Goal: Transaction & Acquisition: Book appointment/travel/reservation

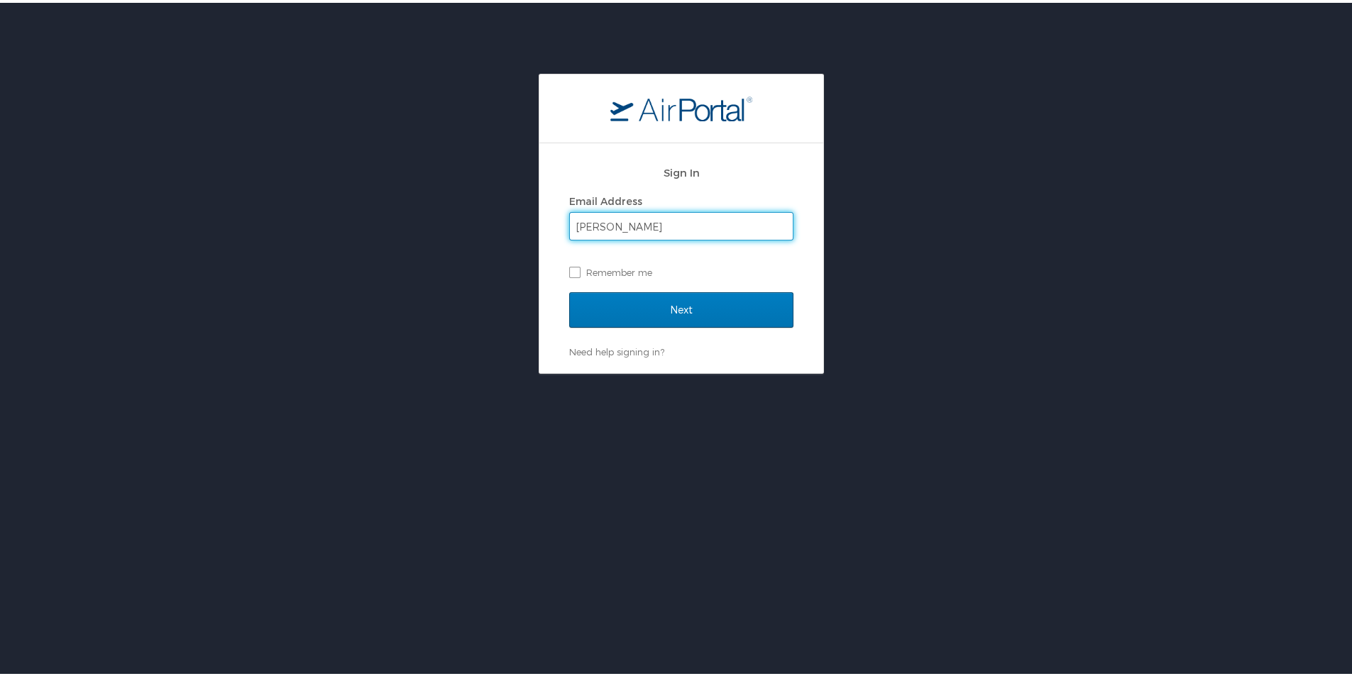
type input "[PERSON_NAME][EMAIL_ADDRESS][PERSON_NAME][DOMAIN_NAME]"
click at [664, 327] on div "Next" at bounding box center [681, 316] width 224 height 53
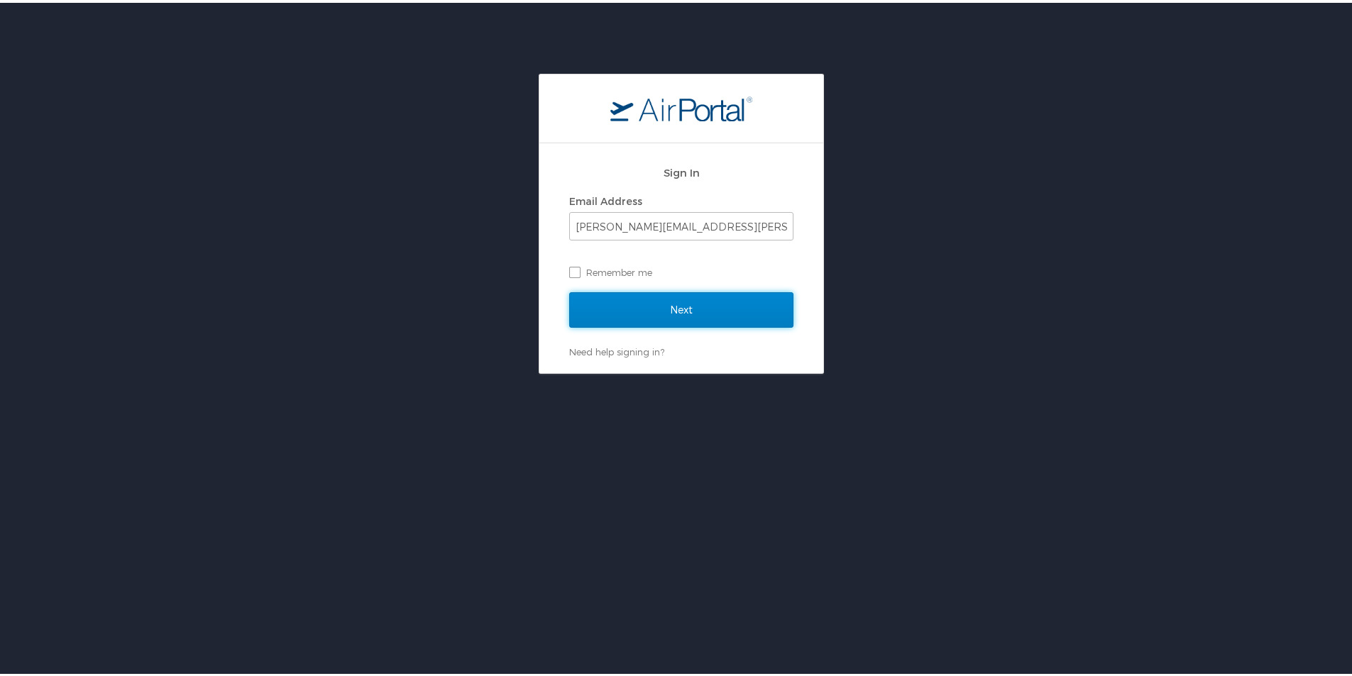
click at [669, 311] on input "Next" at bounding box center [681, 307] width 224 height 35
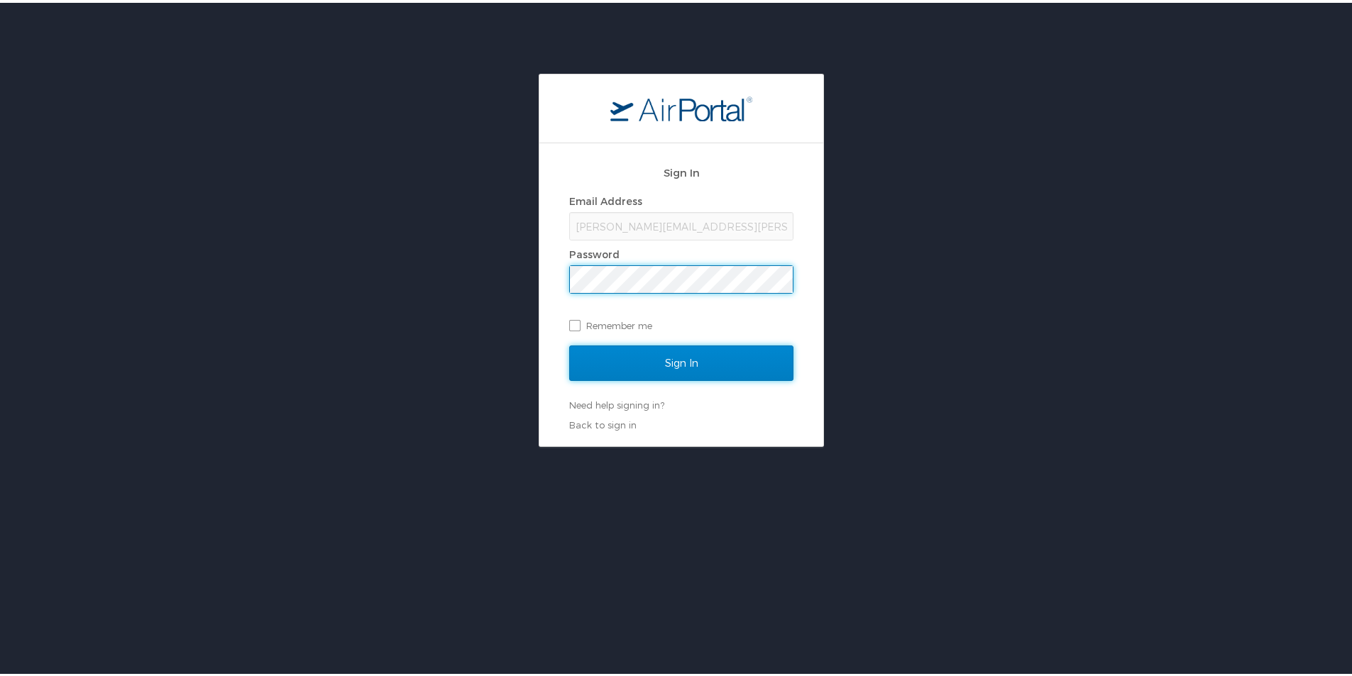
click at [632, 353] on input "Sign In" at bounding box center [681, 360] width 224 height 35
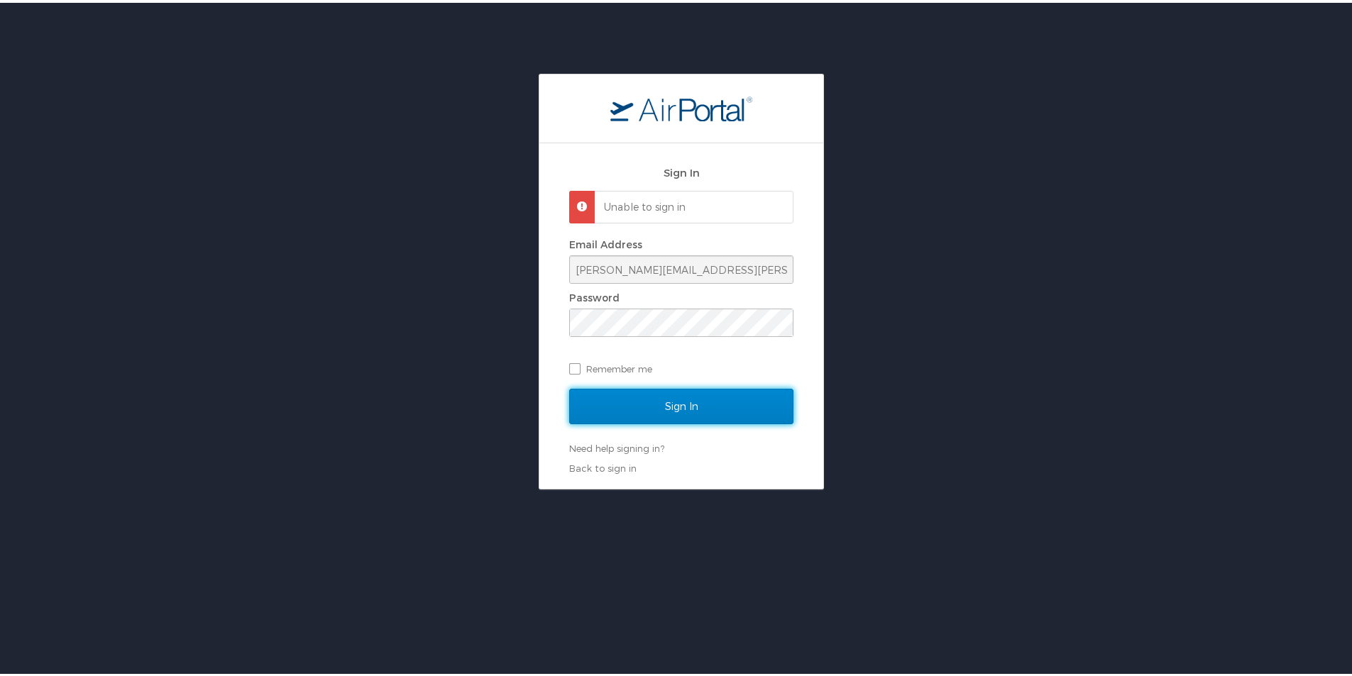
click at [647, 414] on input "Sign In" at bounding box center [681, 403] width 224 height 35
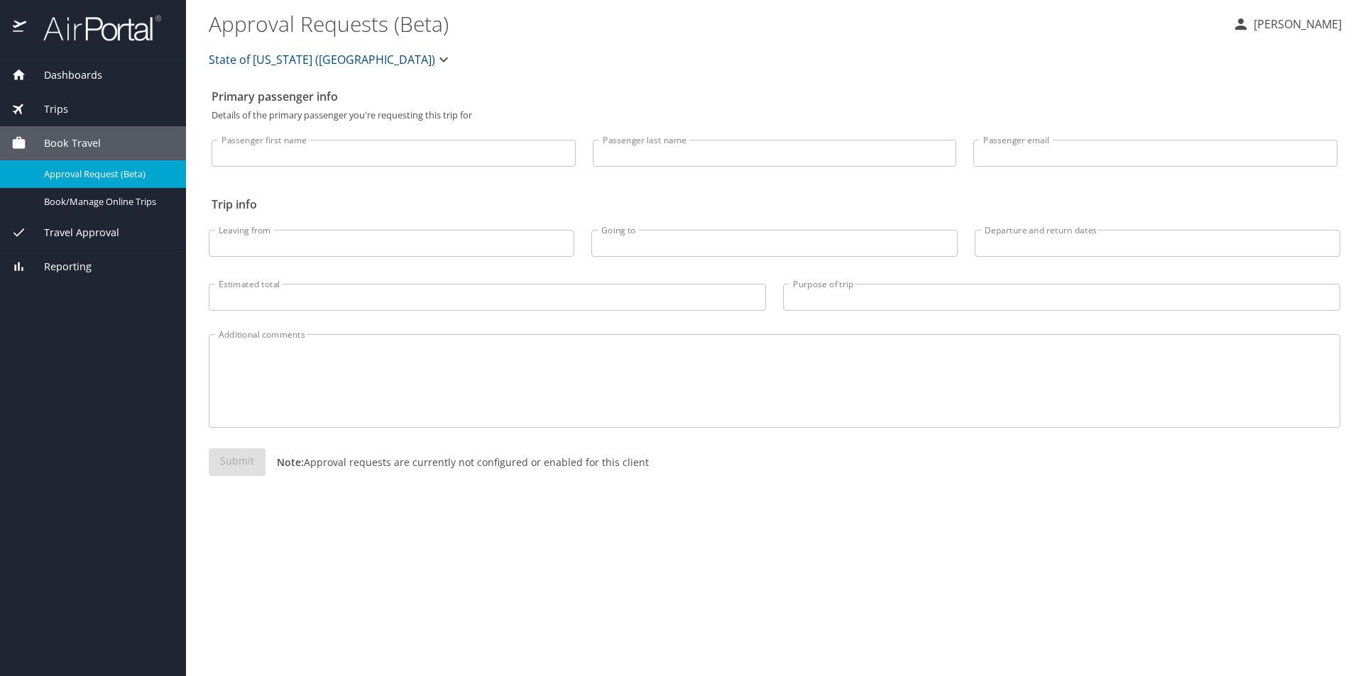
click at [75, 115] on div "Trips" at bounding box center [92, 110] width 163 height 16
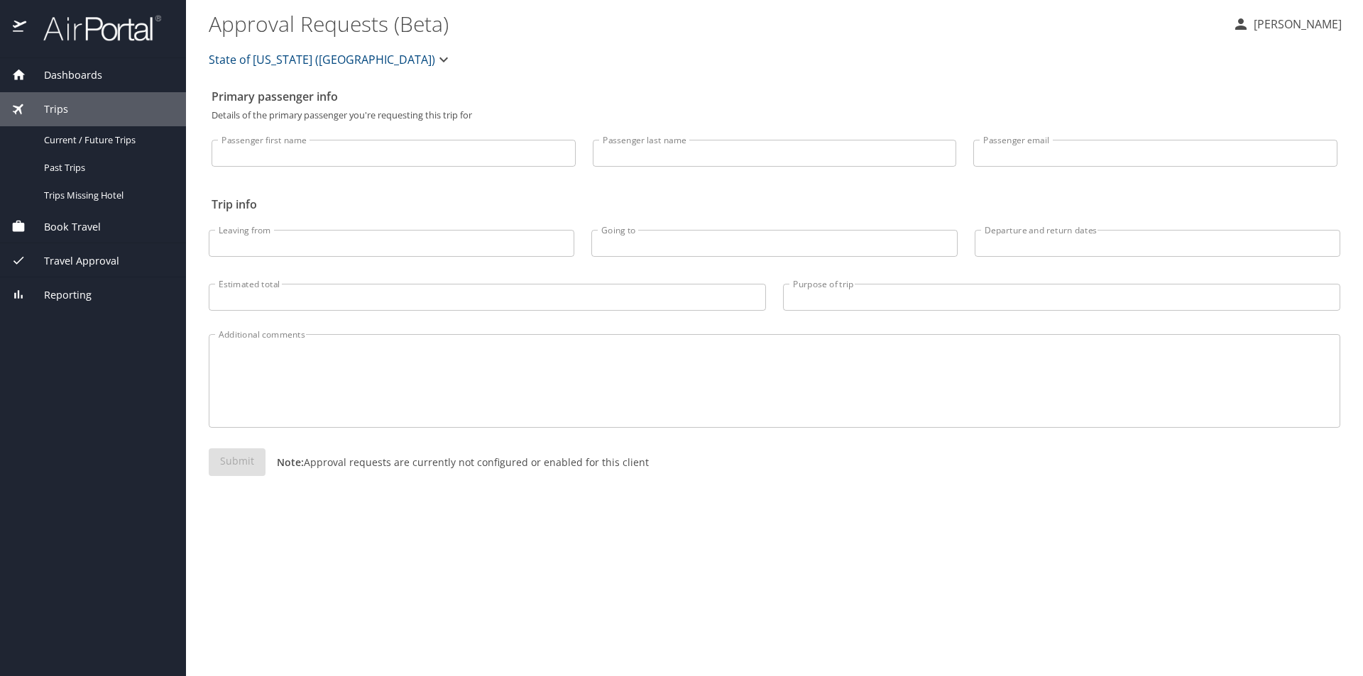
click at [300, 186] on div "Passenger first name Passenger first name Passenger last name Passenger last na…" at bounding box center [775, 155] width 1126 height 70
click at [118, 139] on span "Current / Future Trips" at bounding box center [106, 139] width 125 height 13
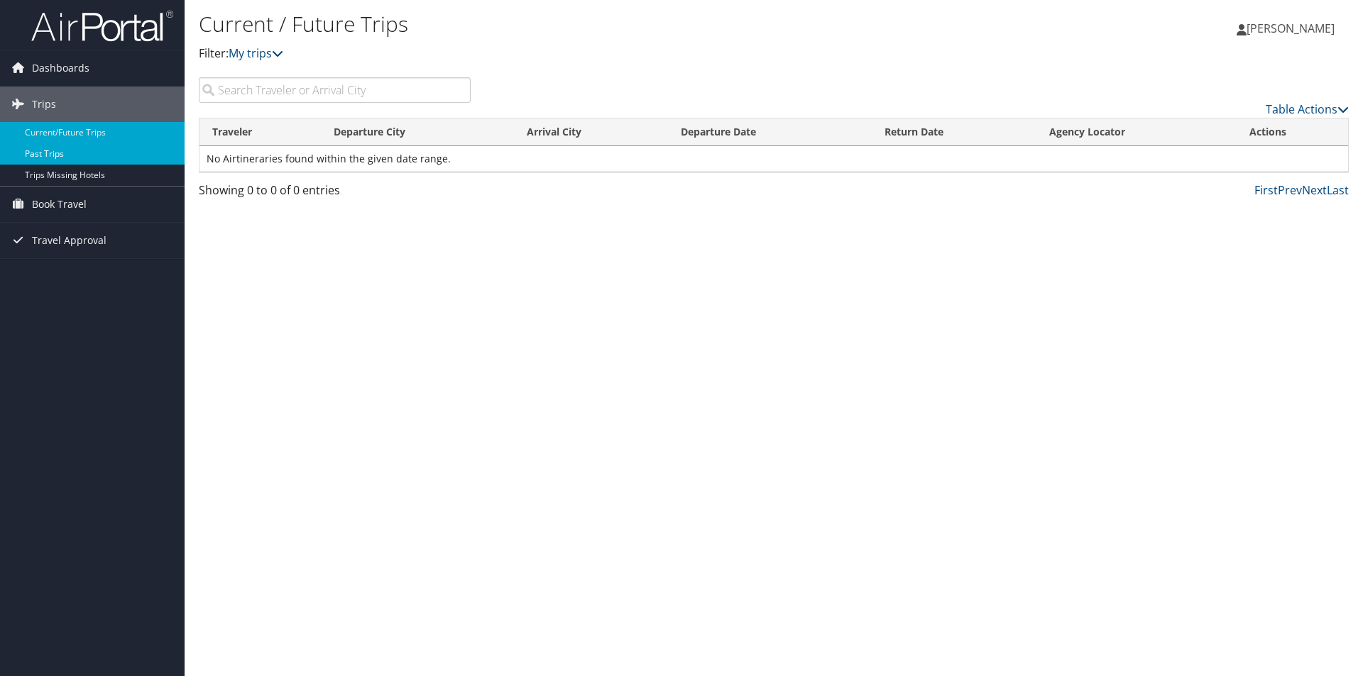
click at [71, 158] on link "Past Trips" at bounding box center [92, 153] width 185 height 21
click at [68, 201] on span "Book Travel" at bounding box center [59, 204] width 55 height 35
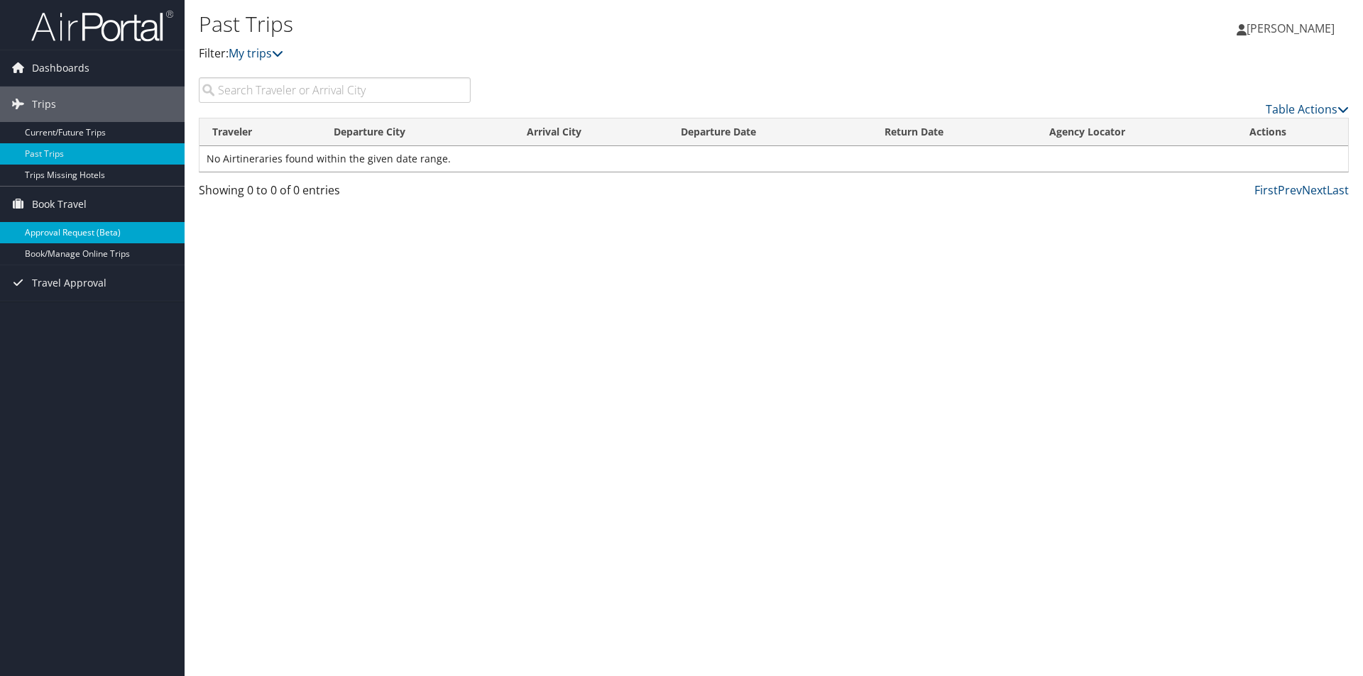
click at [80, 237] on link "Approval Request (Beta)" at bounding box center [92, 232] width 185 height 21
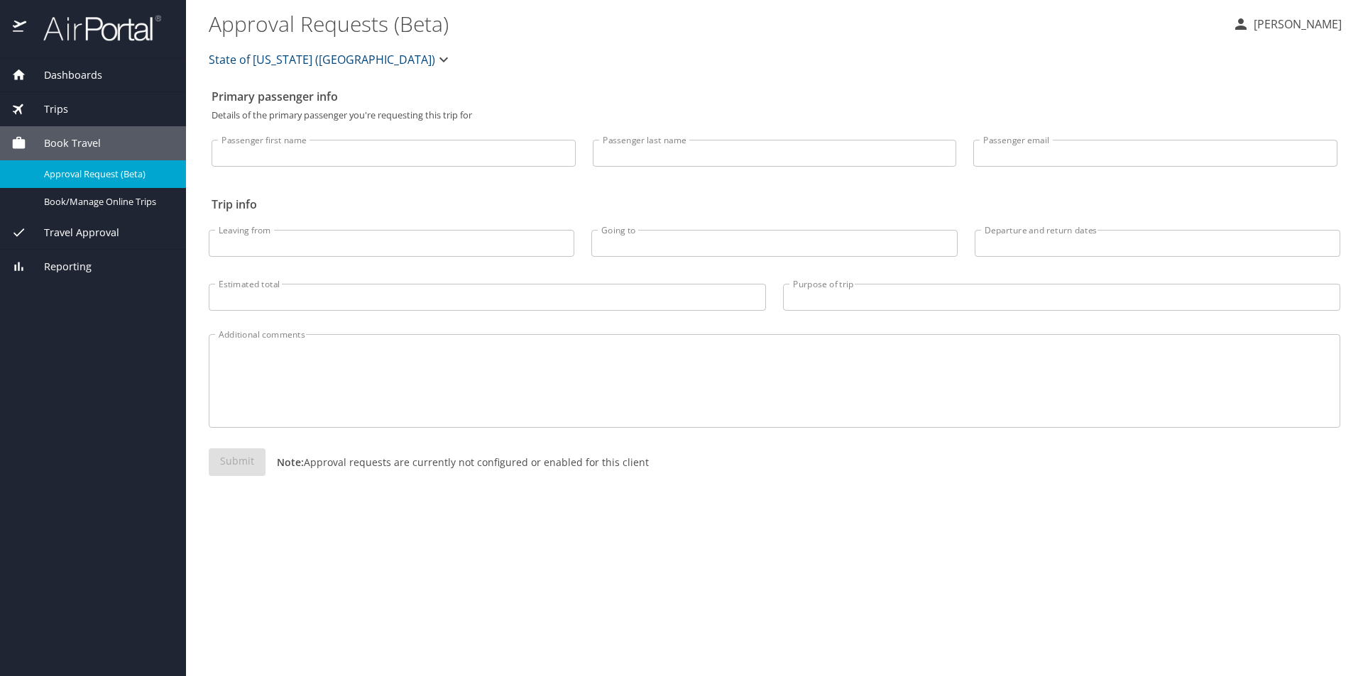
click at [285, 152] on input "Passenger first name" at bounding box center [394, 153] width 364 height 27
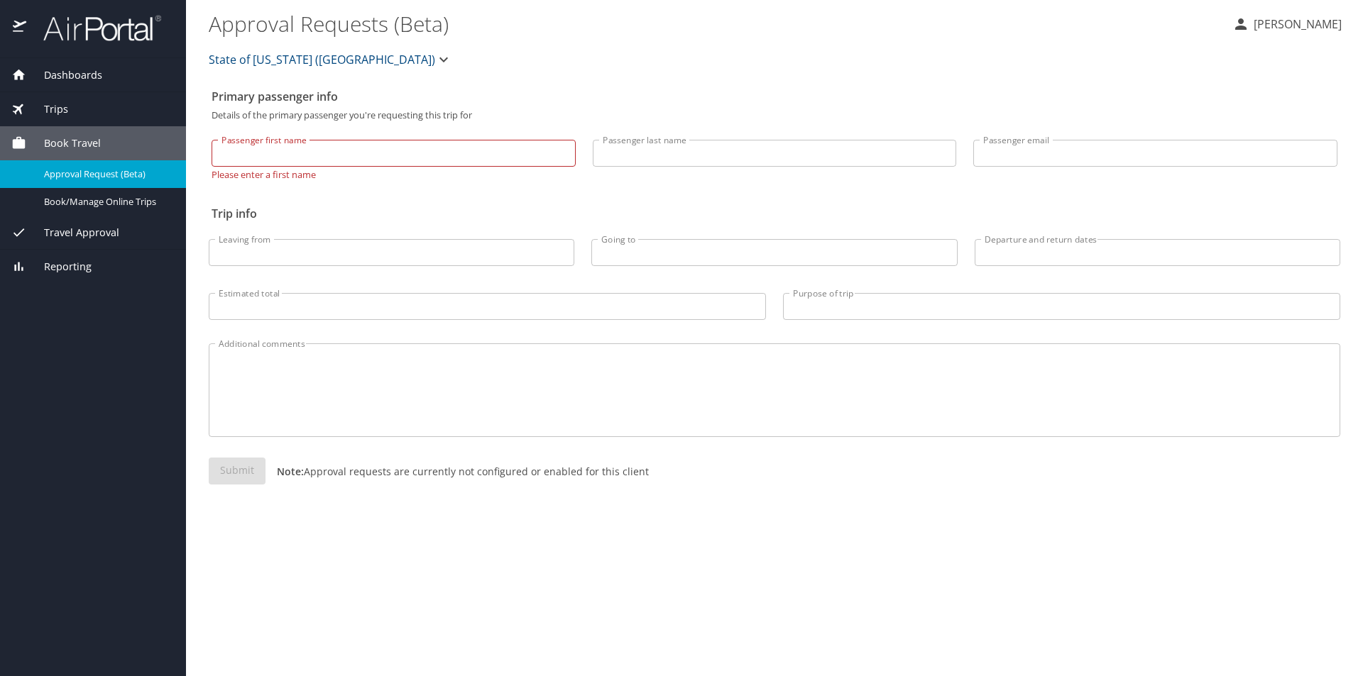
click at [287, 182] on div "Passenger first name Passenger first name Please enter a first name Passenger l…" at bounding box center [775, 159] width 1126 height 79
click at [76, 73] on span "Dashboards" at bounding box center [64, 75] width 76 height 16
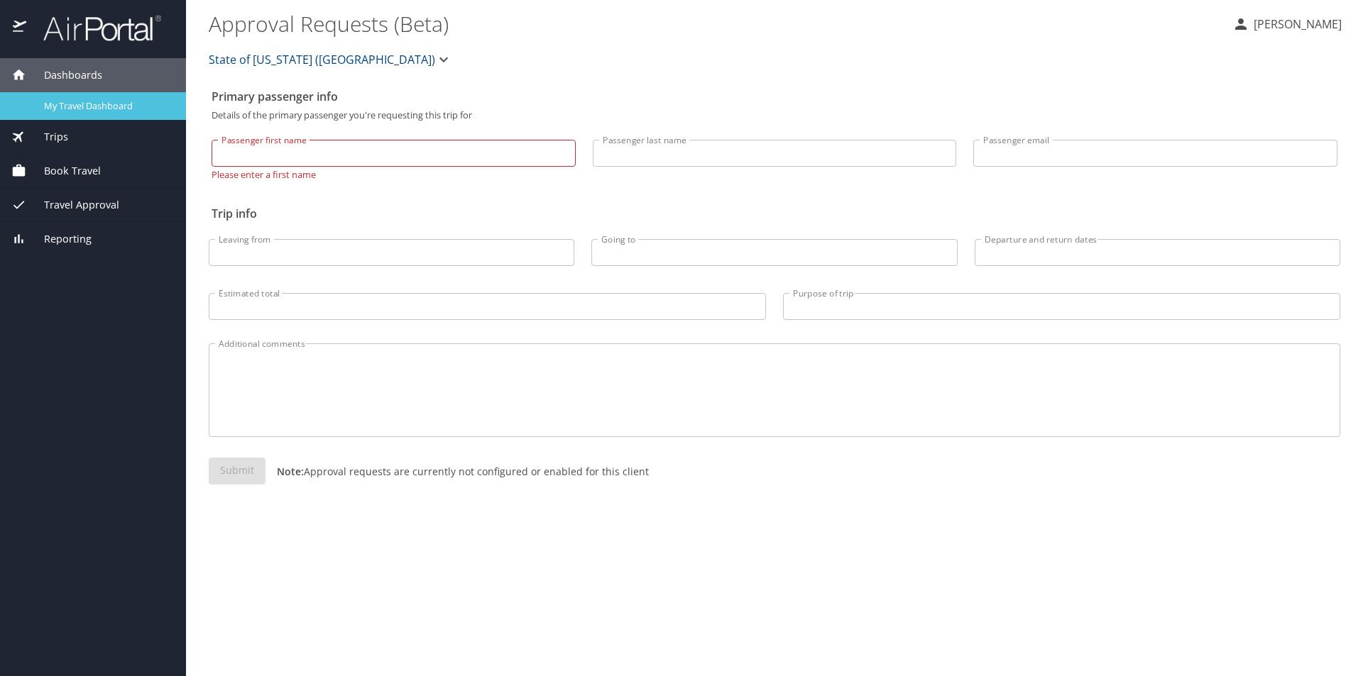
click at [94, 106] on span "My Travel Dashboard" at bounding box center [106, 105] width 125 height 13
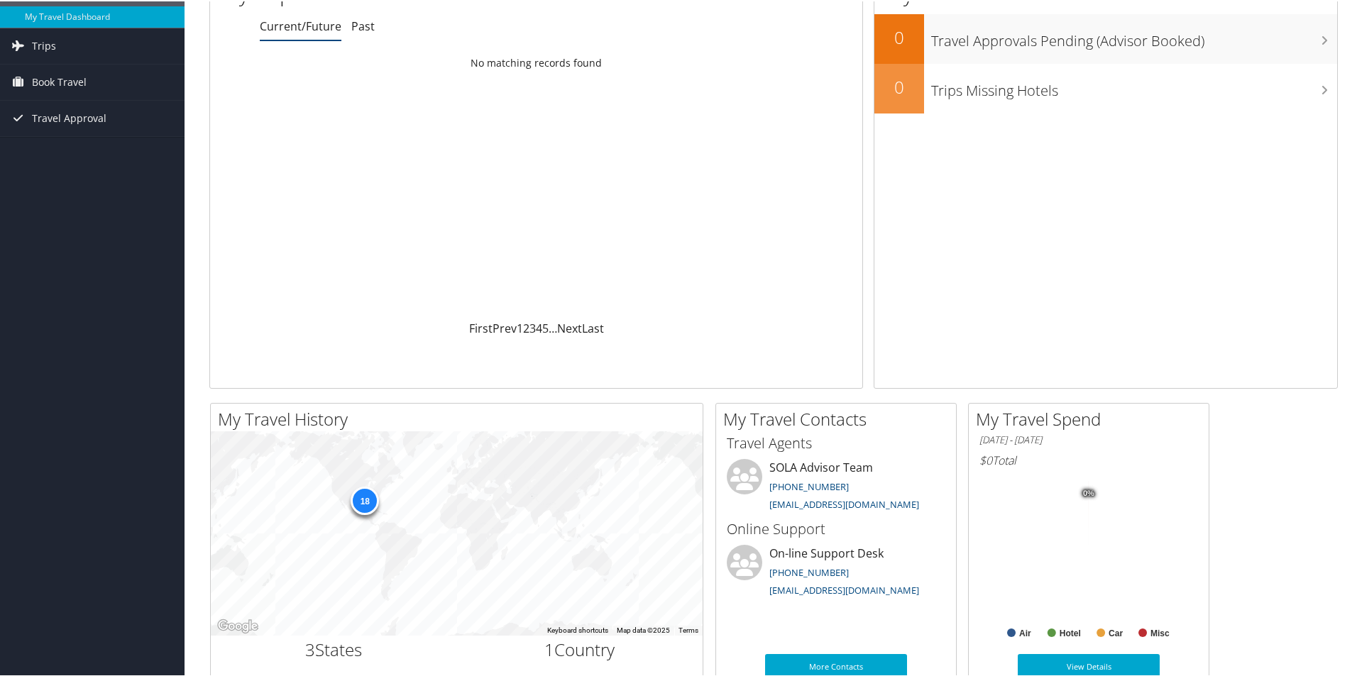
scroll to position [106, 0]
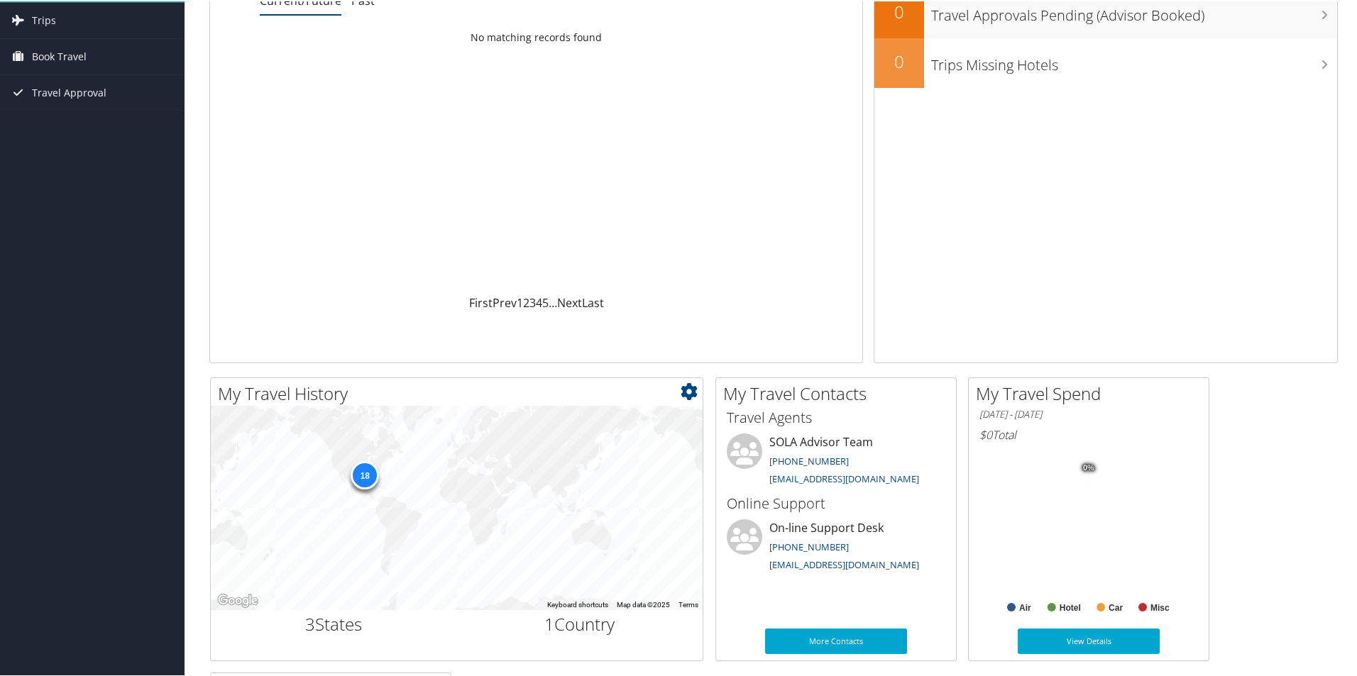
click at [363, 469] on div "18" at bounding box center [365, 474] width 28 height 28
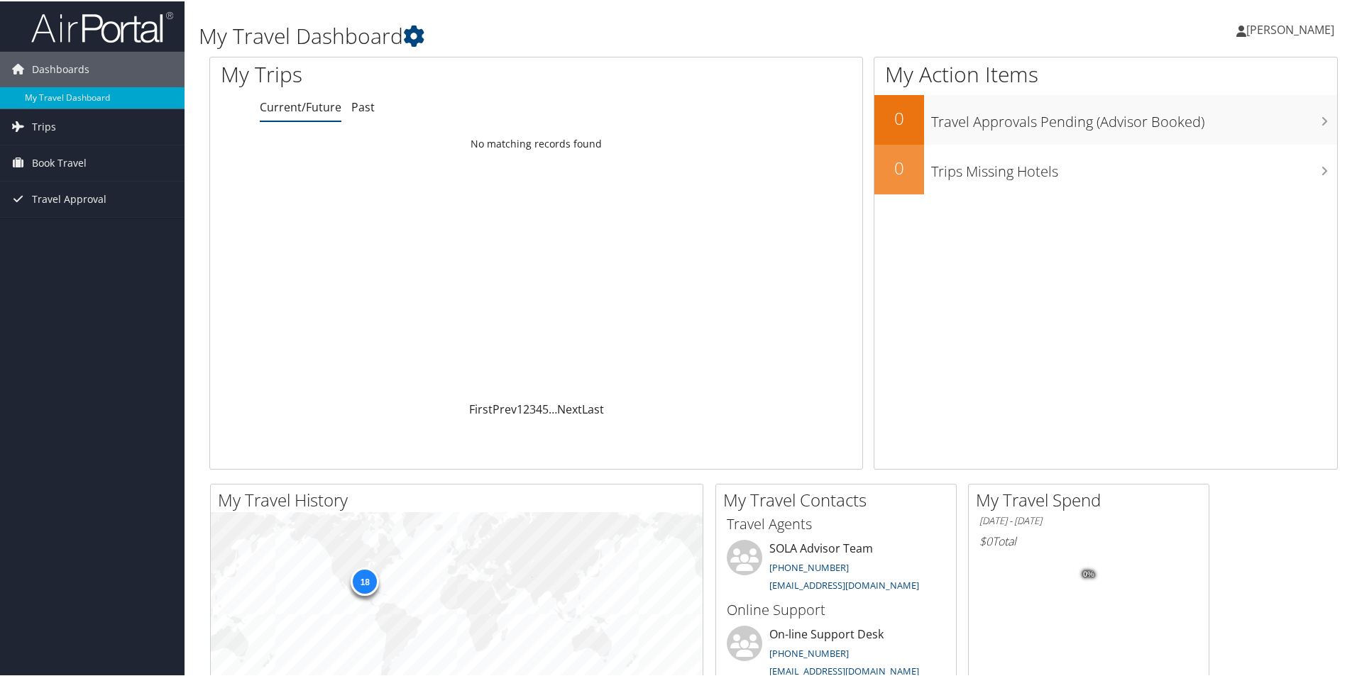
click at [390, 199] on div "Loading... No matching records found" at bounding box center [536, 265] width 652 height 270
click at [58, 153] on span "Book Travel" at bounding box center [59, 161] width 55 height 35
click at [71, 206] on link "Book/Manage Online Trips" at bounding box center [92, 211] width 185 height 21
click at [54, 97] on link "My Travel Dashboard" at bounding box center [92, 96] width 185 height 21
click at [61, 157] on span "Book Travel" at bounding box center [59, 161] width 55 height 35
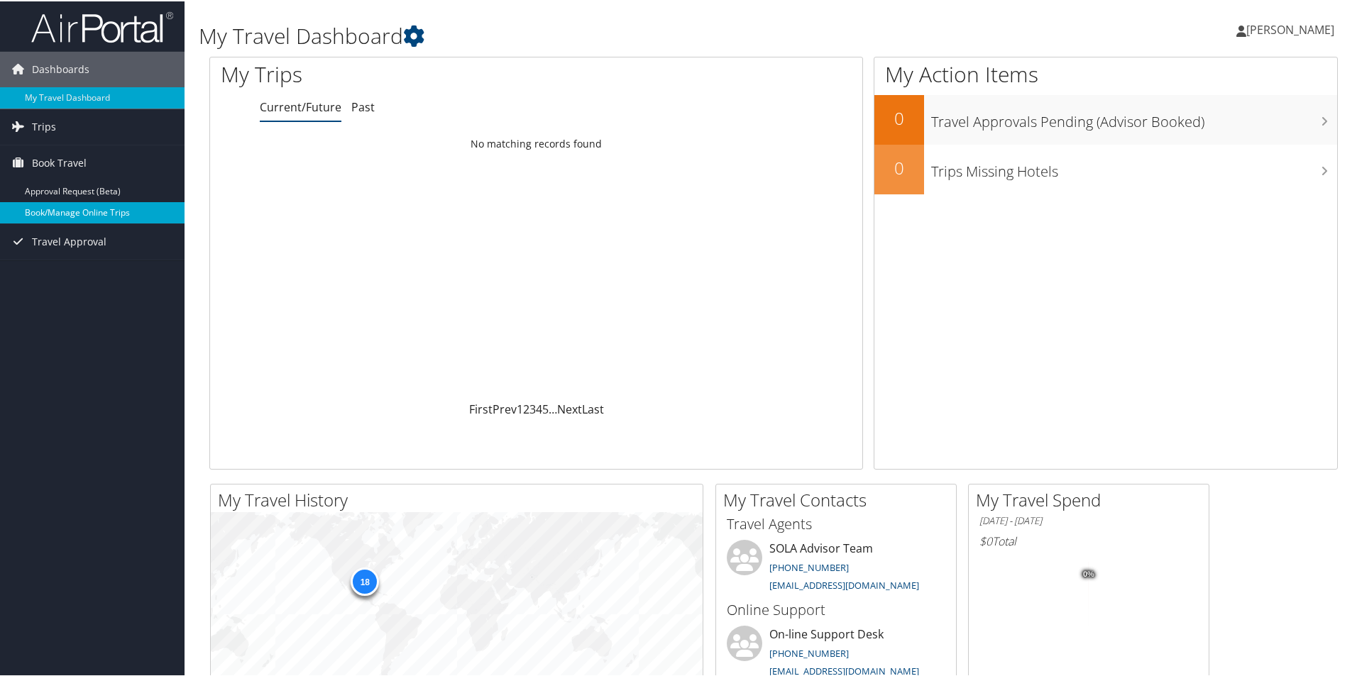
click at [60, 208] on link "Book/Manage Online Trips" at bounding box center [92, 211] width 185 height 21
